Goal: Task Accomplishment & Management: Use online tool/utility

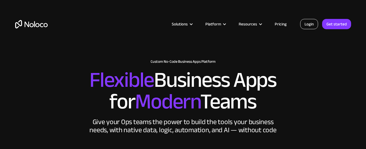
click at [311, 22] on link "Login" at bounding box center [309, 24] width 18 height 10
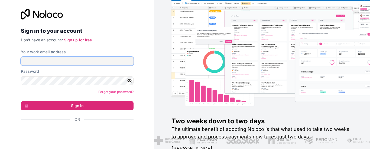
click at [58, 58] on input "Your work email address" at bounding box center [77, 61] width 113 height 9
type input "[PERSON_NAME][EMAIL_ADDRESS][DOMAIN_NAME]"
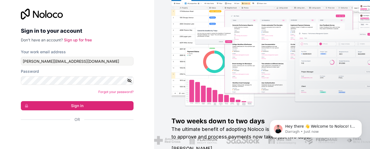
click at [127, 80] on icon "button" at bounding box center [129, 81] width 4 height 4
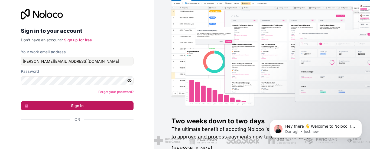
click at [87, 104] on button "Sign in" at bounding box center [77, 105] width 113 height 9
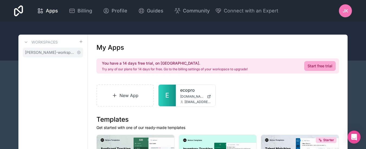
click at [32, 52] on span "[PERSON_NAME]-workspace" at bounding box center [50, 52] width 50 height 5
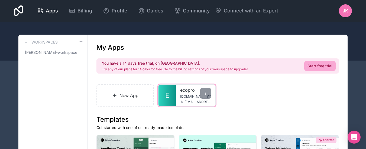
click at [191, 97] on span "[DOMAIN_NAME]" at bounding box center [192, 96] width 25 height 4
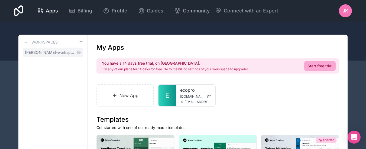
click at [35, 55] on link "[PERSON_NAME]-workspace" at bounding box center [53, 53] width 60 height 10
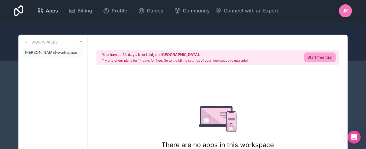
click at [52, 10] on span "Apps" at bounding box center [52, 11] width 12 height 8
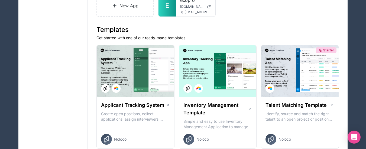
scroll to position [27, 0]
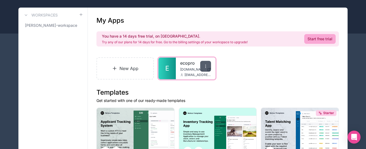
click at [205, 68] on icon at bounding box center [205, 66] width 4 height 4
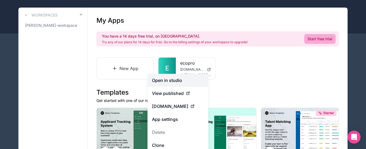
click at [171, 83] on link "Open in studio" at bounding box center [178, 80] width 61 height 13
